Goal: Navigation & Orientation: Find specific page/section

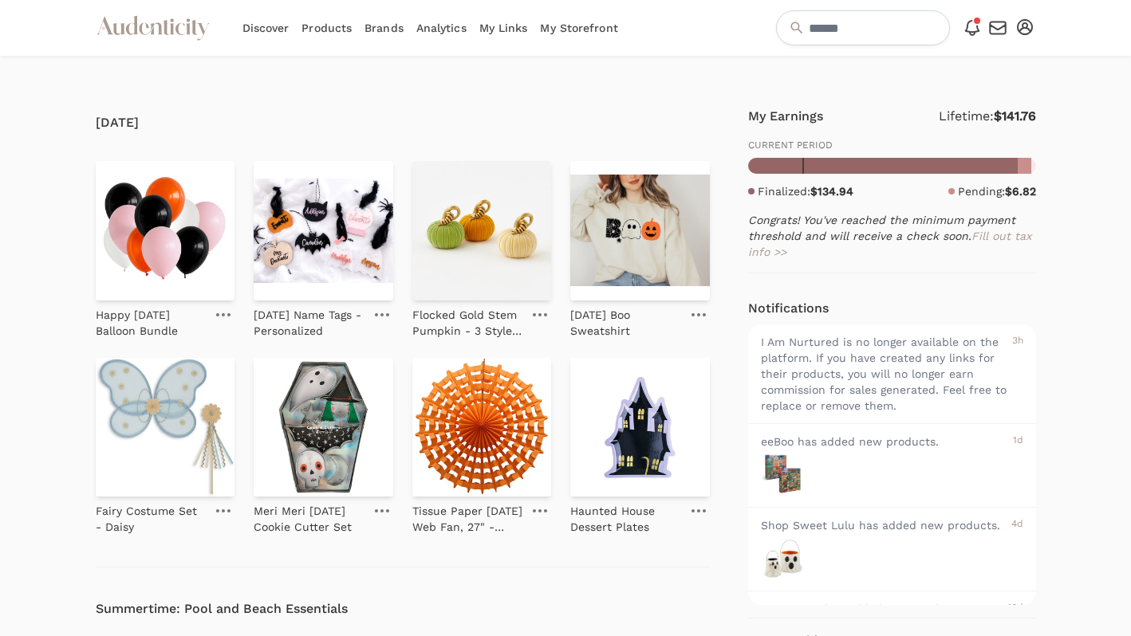
click at [335, 29] on link "Products" at bounding box center [326, 28] width 50 height 56
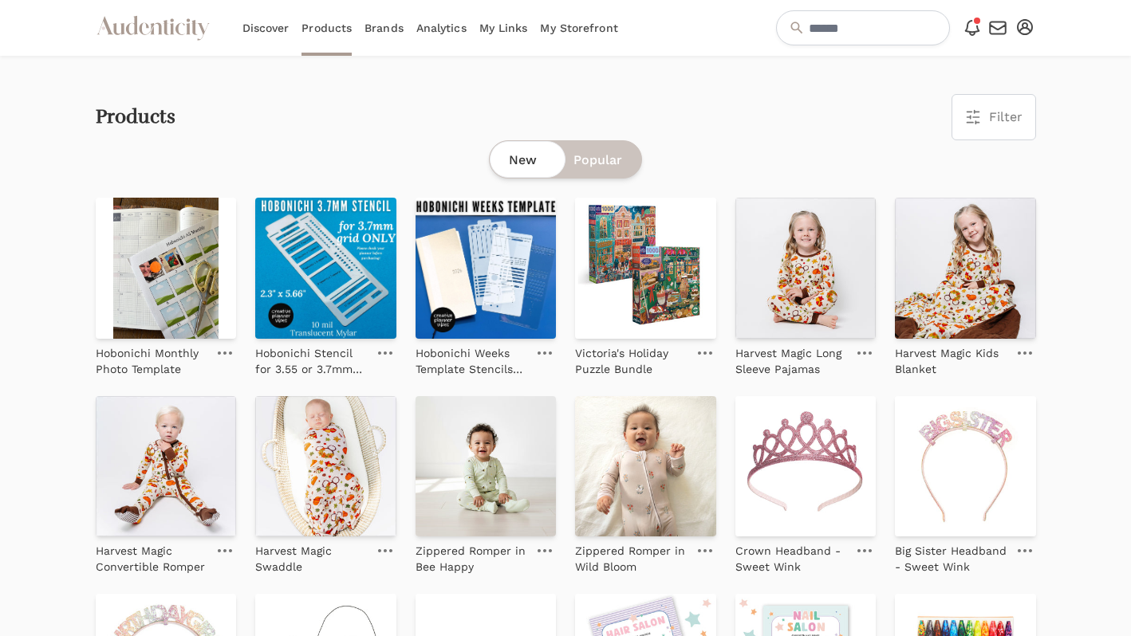
click at [381, 26] on link "Brands" at bounding box center [383, 28] width 39 height 56
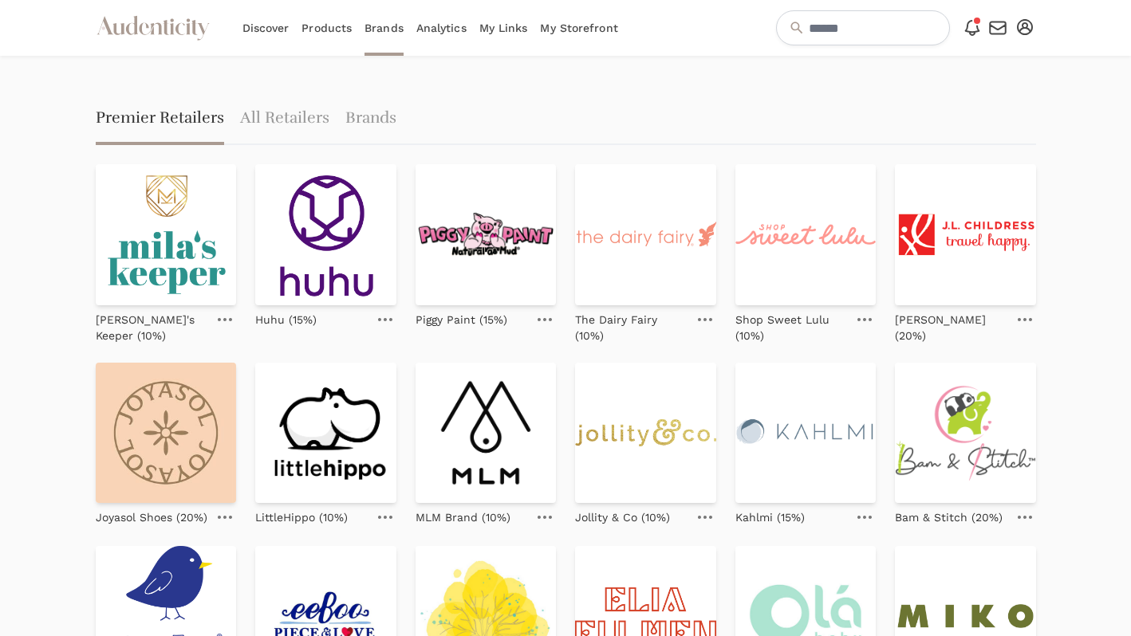
click at [167, 31] on icon "Audenticity Logo" at bounding box center [153, 28] width 115 height 29
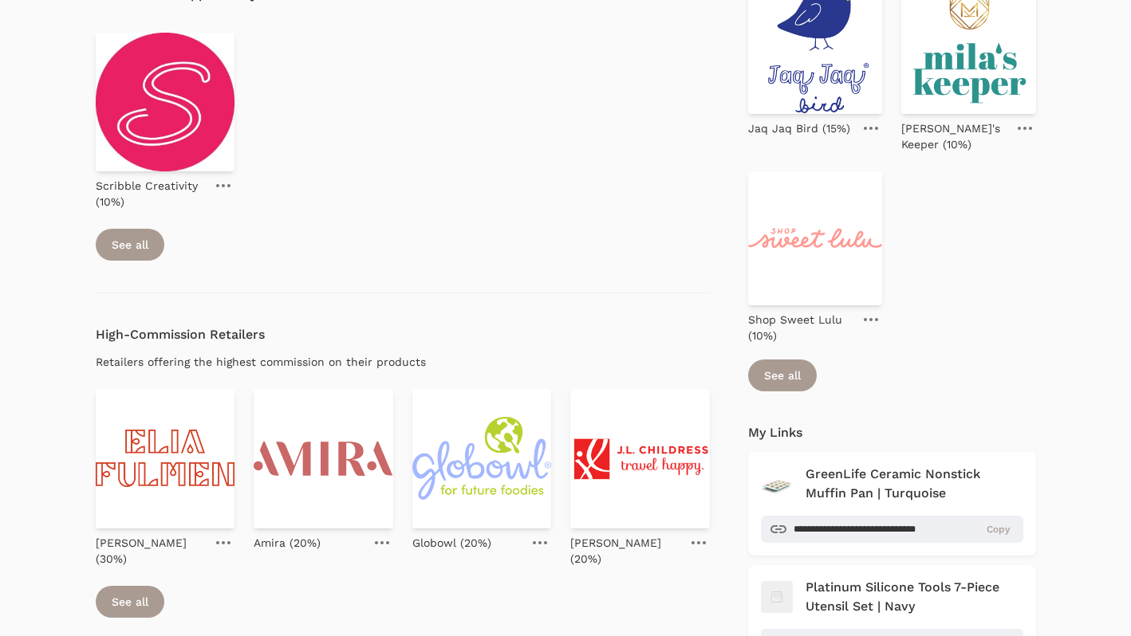
scroll to position [979, 0]
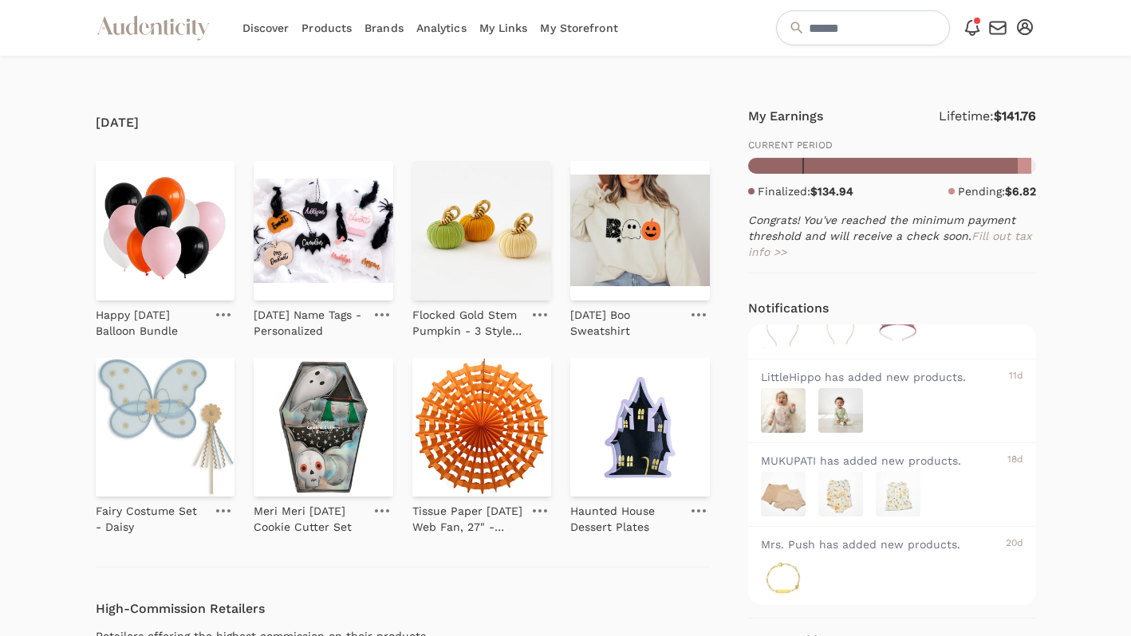
click at [517, 25] on link "My Links" at bounding box center [503, 28] width 49 height 56
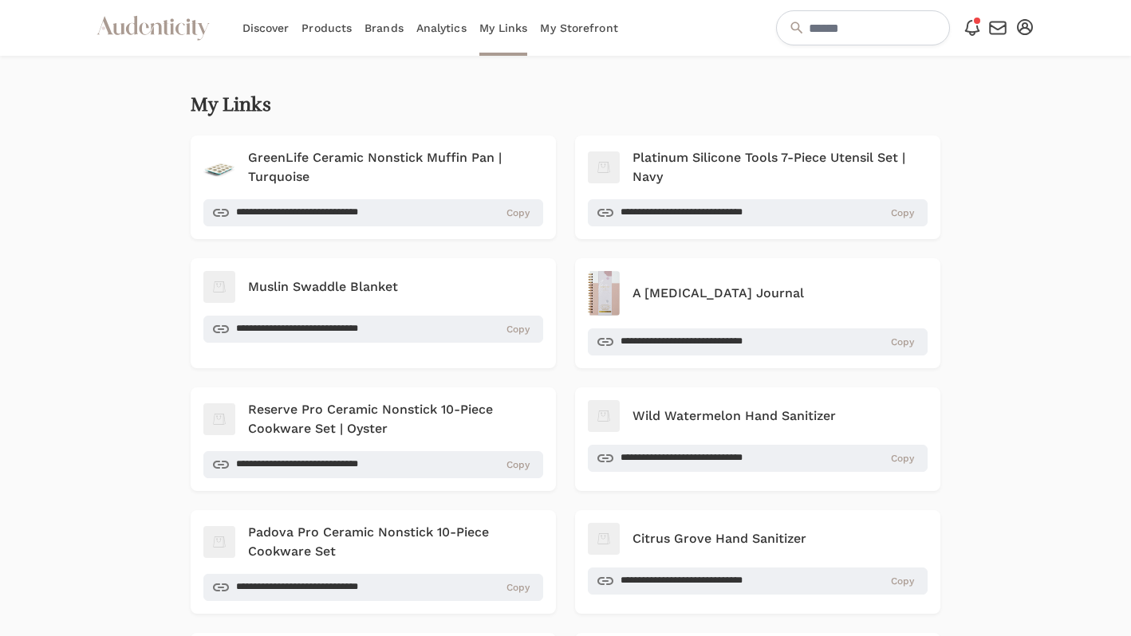
click at [432, 30] on link "Analytics" at bounding box center [441, 28] width 50 height 56
